Goal: Obtain resource: Download file/media

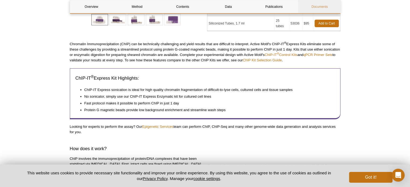
scroll to position [159, 0]
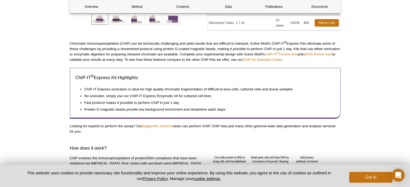
click at [206, 49] on p "Chromatin Immunoprecipitation (ChIP) can be technically challenging and yield r…" at bounding box center [205, 52] width 271 height 22
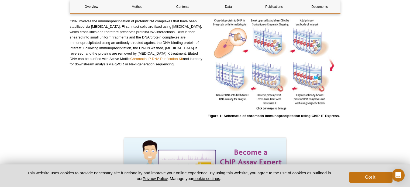
scroll to position [293, 0]
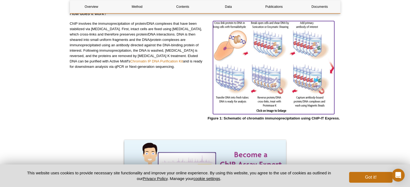
click at [333, 67] on img at bounding box center [273, 67] width 121 height 92
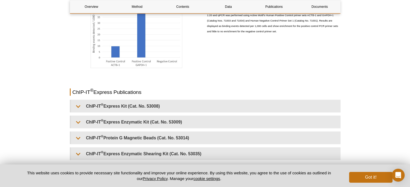
scroll to position [1338, 0]
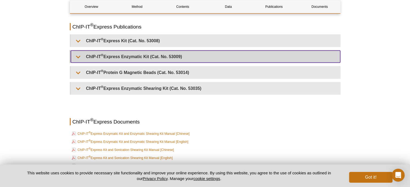
click at [196, 54] on summary "ChIP-IT ® Express Enzymatic Kit (Cat. No. 53009)" at bounding box center [205, 57] width 269 height 12
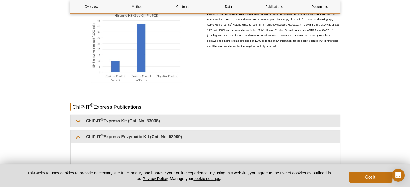
scroll to position [1311, 0]
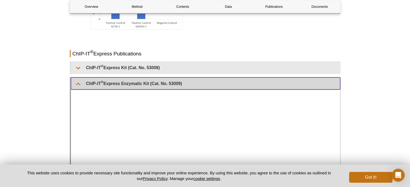
click at [225, 83] on summary "ChIP-IT ® Express Enzymatic Kit (Cat. No. 53009)" at bounding box center [205, 84] width 269 height 12
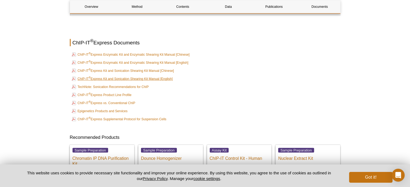
scroll to position [1415, 0]
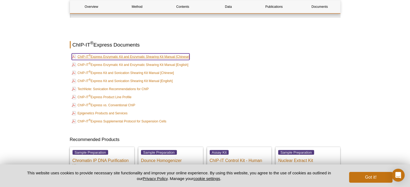
click at [161, 55] on link "ChIP-IT ® Express Enzymatic Kit and Enzymatic Shearing Kit Manual [Chinese]" at bounding box center [131, 57] width 118 height 6
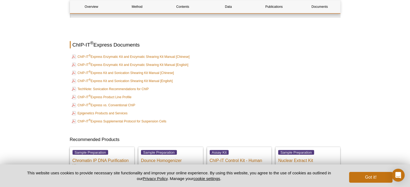
scroll to position [1365, 0]
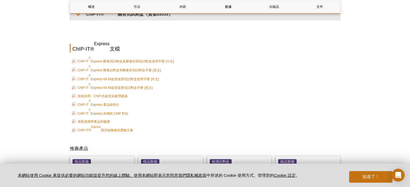
click at [272, 84] on td "ChIP-IT ® Express Kit 和超音波剪切試劑盒手冊 [英文]" at bounding box center [205, 88] width 270 height 8
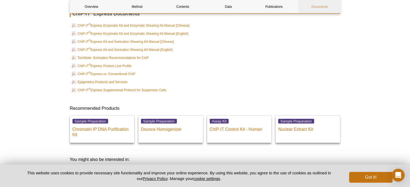
scroll to position [1491, 0]
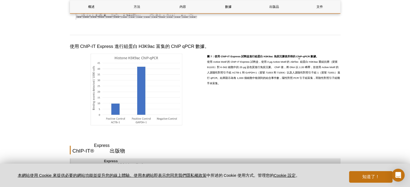
drag, startPoint x: 413, startPoint y: 29, endPoint x: 387, endPoint y: 152, distance: 125.2
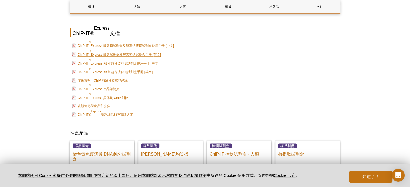
scroll to position [1379, 0]
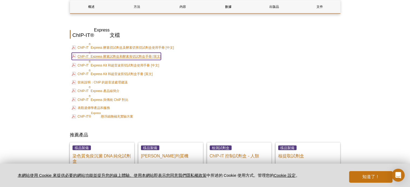
click at [150, 53] on link "ChIP-IT ® Express 酵素試劑盒和酵素剪切試劑盒手冊 [英文]" at bounding box center [116, 56] width 89 height 7
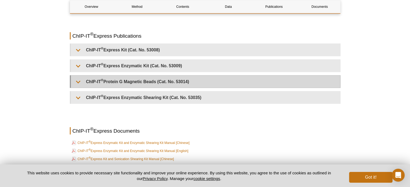
scroll to position [1371, 0]
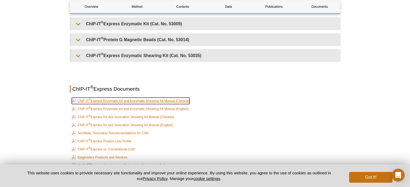
click at [180, 100] on link "ChIP-IT ® Express Enzymatic Kit and Enzymatic Shearing Kit Manual [Chinese]" at bounding box center [131, 101] width 118 height 6
